Goal: Information Seeking & Learning: Learn about a topic

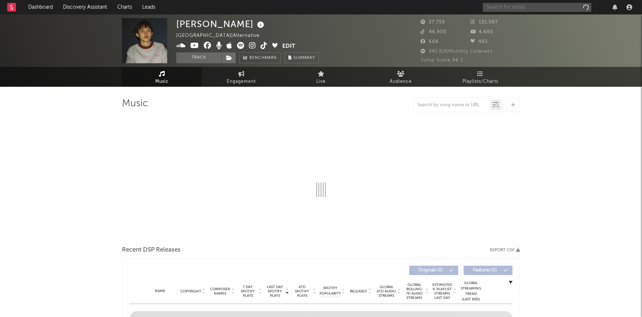
click at [509, 7] on input "text" at bounding box center [537, 7] width 109 height 9
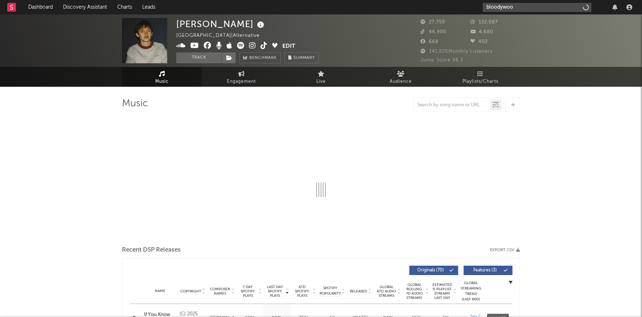
type input "bloodywood"
select select "6m"
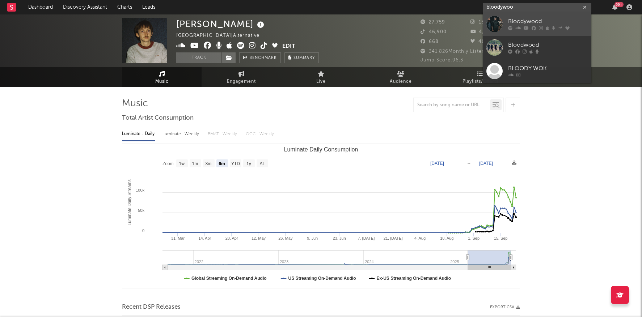
type input "bloodywoo"
click at [524, 24] on div "Bloodywood" at bounding box center [548, 21] width 80 height 9
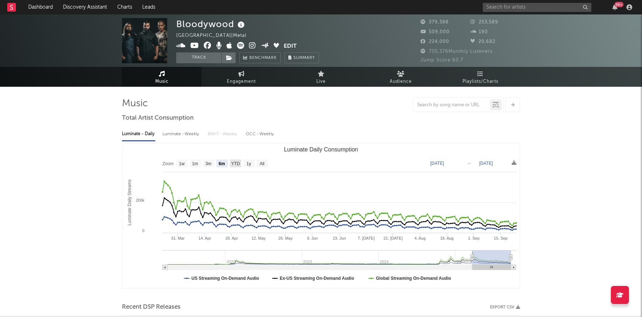
click at [235, 165] on text "YTD" at bounding box center [235, 163] width 9 height 5
select select "YTD"
type input "[DATE]"
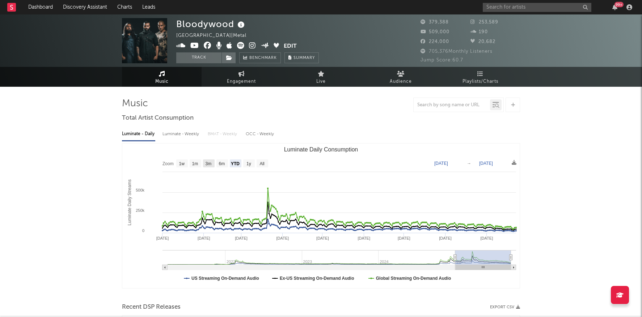
click at [211, 162] on text "3m" at bounding box center [209, 163] width 6 height 5
select select "3m"
type input "[DATE]"
